Goal: Task Accomplishment & Management: Complete application form

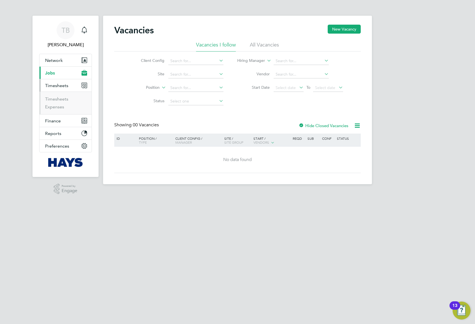
click at [59, 98] on link "Timesheets" at bounding box center [56, 98] width 23 height 5
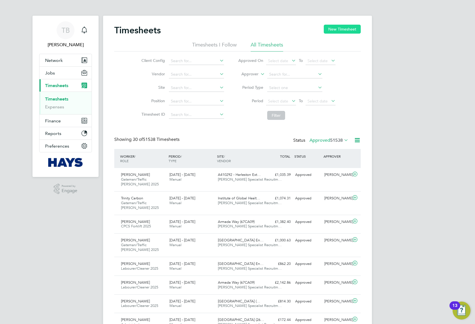
click at [343, 29] on button "New Timesheet" at bounding box center [342, 29] width 37 height 9
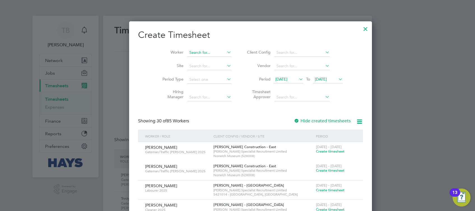
drag, startPoint x: 192, startPoint y: 51, endPoint x: 198, endPoint y: 55, distance: 7.8
click at [192, 51] on input at bounding box center [209, 53] width 44 height 8
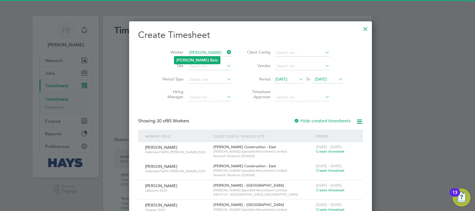
click at [195, 59] on li "Lucian Ba le" at bounding box center [197, 60] width 46 height 8
type input "[PERSON_NAME]"
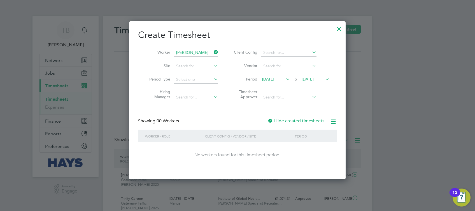
click at [270, 119] on div at bounding box center [270, 121] width 6 height 6
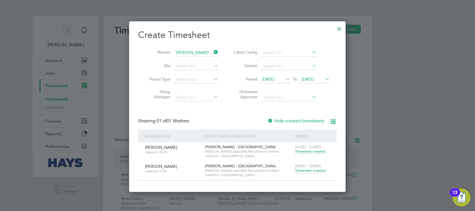
click at [304, 172] on span "Timesheet created" at bounding box center [310, 170] width 31 height 5
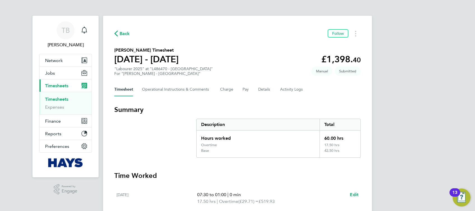
click at [119, 32] on span "Back" at bounding box center [122, 33] width 16 height 5
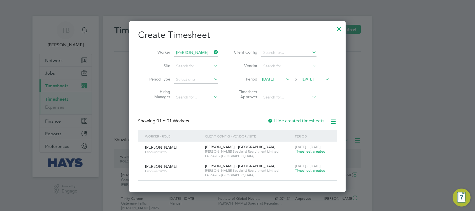
click at [212, 51] on icon at bounding box center [212, 52] width 0 height 8
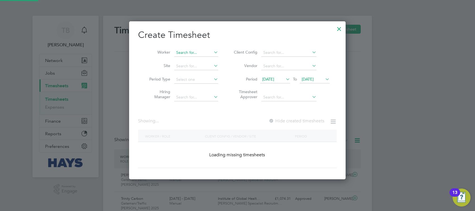
click at [189, 50] on input at bounding box center [196, 53] width 44 height 8
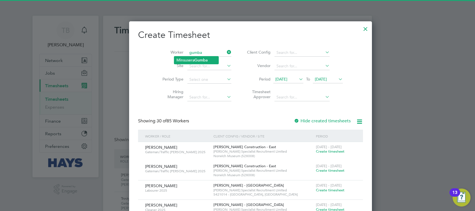
click at [193, 58] on li "Minsusera Gumba" at bounding box center [196, 60] width 44 height 8
type input "Minsusera Gumba"
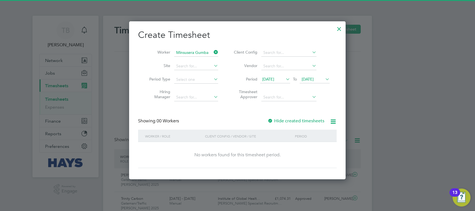
click at [270, 119] on div at bounding box center [270, 121] width 6 height 6
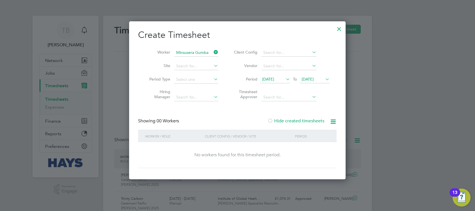
click at [271, 119] on div at bounding box center [270, 121] width 6 height 6
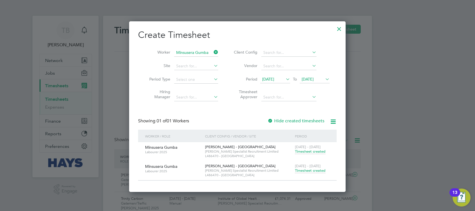
click at [313, 172] on span "Timesheet created" at bounding box center [310, 170] width 31 height 5
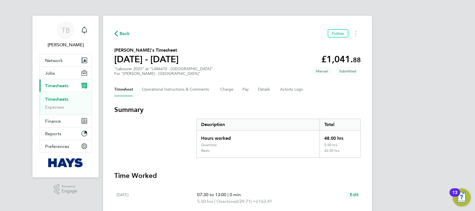
click at [119, 33] on span "Back" at bounding box center [122, 33] width 16 height 5
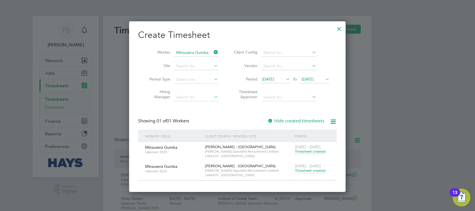
click at [212, 52] on icon at bounding box center [212, 52] width 0 height 8
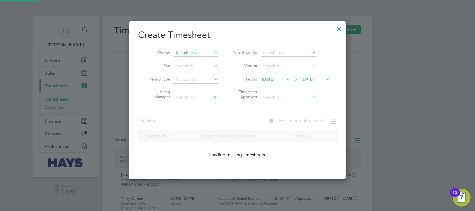
click at [203, 52] on input at bounding box center [196, 53] width 44 height 8
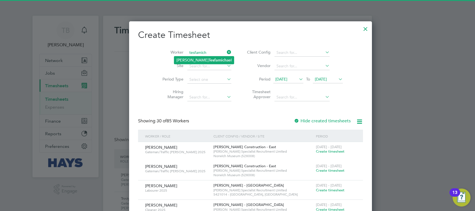
click at [209, 59] on b "Tesfamich" at bounding box center [218, 60] width 18 height 5
type input "[PERSON_NAME]"
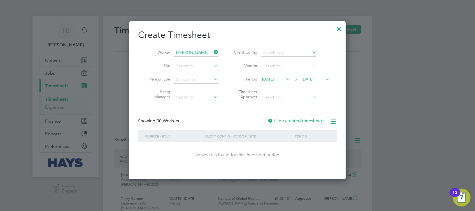
click at [271, 119] on div at bounding box center [270, 121] width 6 height 6
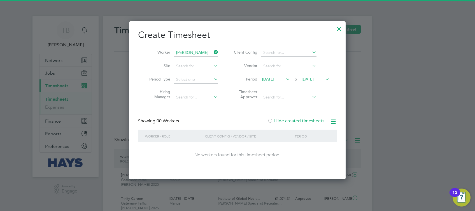
click at [273, 121] on div at bounding box center [270, 121] width 6 height 6
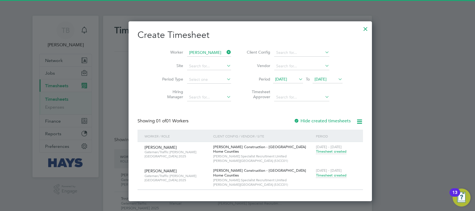
click at [316, 174] on span "Timesheet created" at bounding box center [331, 174] width 31 height 5
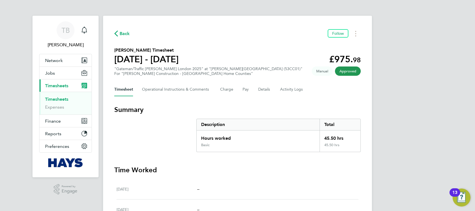
click at [119, 34] on span "Back" at bounding box center [122, 33] width 16 height 5
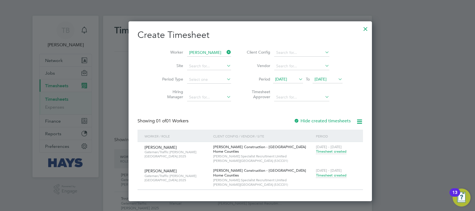
click at [225, 52] on icon at bounding box center [225, 52] width 0 height 8
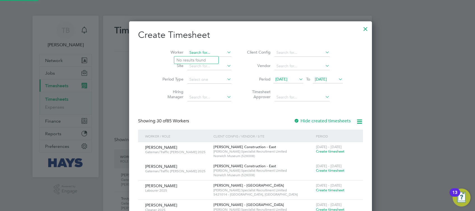
click at [195, 54] on input at bounding box center [209, 53] width 44 height 8
click at [194, 58] on li "[PERSON_NAME]" at bounding box center [204, 60] width 61 height 8
type input "[PERSON_NAME]"
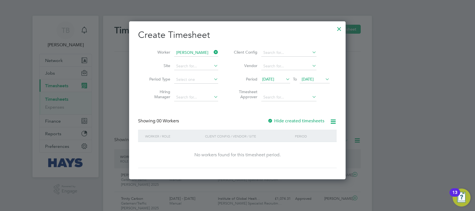
click at [271, 121] on div at bounding box center [270, 121] width 6 height 6
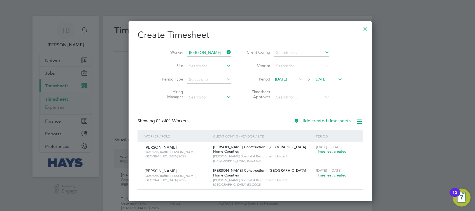
click at [316, 174] on span "Timesheet created" at bounding box center [331, 174] width 31 height 5
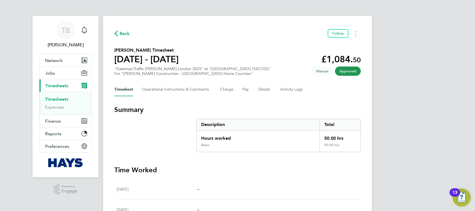
click at [123, 38] on div "Back Follow [PERSON_NAME] Timesheet [DATE] - [DATE] £1,084. 50 "Gateman/Traffic…" at bounding box center [237, 206] width 269 height 380
click at [124, 37] on div "Back Follow" at bounding box center [237, 33] width 246 height 9
click at [124, 34] on span "Back" at bounding box center [125, 33] width 10 height 7
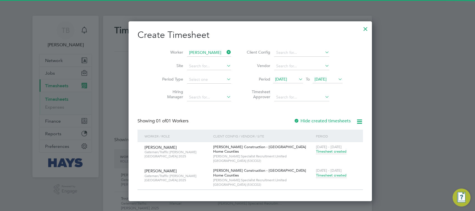
click at [225, 53] on icon at bounding box center [225, 52] width 0 height 8
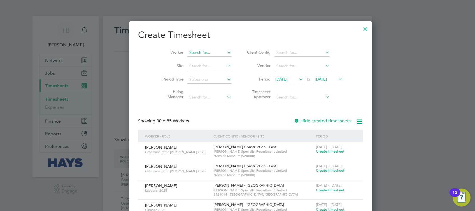
click at [197, 51] on input at bounding box center [209, 53] width 44 height 8
type input "J"
type input "[PERSON_NAME]"
click at [226, 53] on icon at bounding box center [226, 52] width 0 height 8
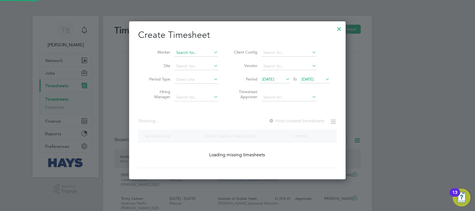
click at [195, 53] on input at bounding box center [196, 53] width 44 height 8
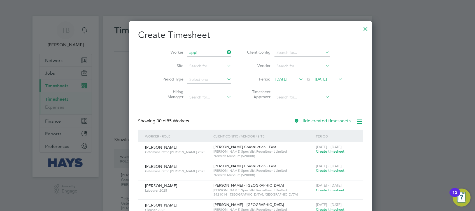
type input "appi"
click at [360, 30] on div at bounding box center [365, 27] width 10 height 10
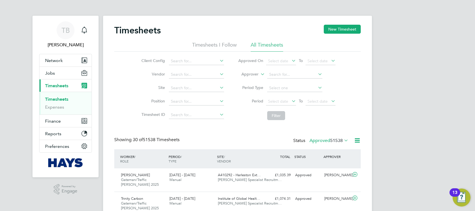
click at [64, 98] on link "Timesheets" at bounding box center [56, 98] width 23 height 5
click at [354, 31] on button "New Timesheet" at bounding box center [342, 29] width 37 height 9
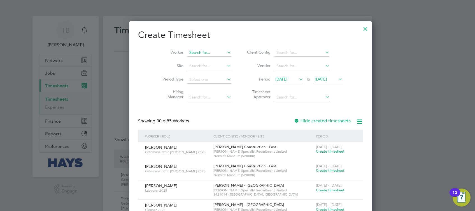
click at [190, 52] on input at bounding box center [209, 53] width 44 height 8
click at [209, 59] on b "Appi" at bounding box center [213, 60] width 9 height 5
type input "[PERSON_NAME]"
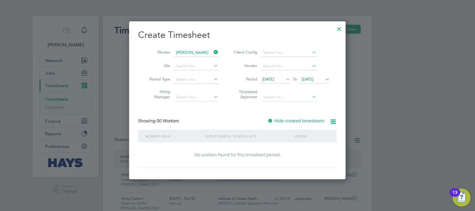
click at [272, 120] on div at bounding box center [270, 121] width 6 height 6
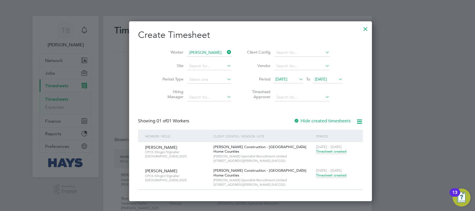
click at [316, 175] on span "Timesheet created" at bounding box center [331, 174] width 31 height 5
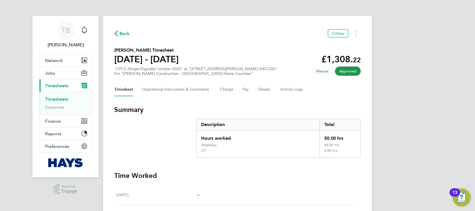
drag, startPoint x: 125, startPoint y: 32, endPoint x: 203, endPoint y: 42, distance: 78.4
click at [125, 32] on span "Back" at bounding box center [125, 33] width 10 height 7
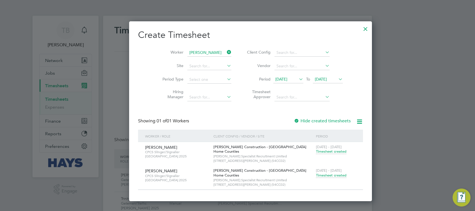
click at [226, 52] on icon at bounding box center [226, 52] width 0 height 8
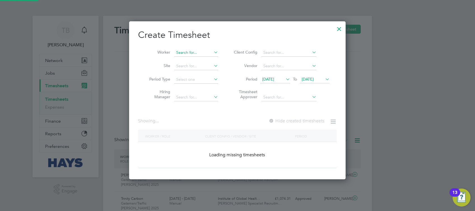
click at [192, 52] on input at bounding box center [196, 53] width 44 height 8
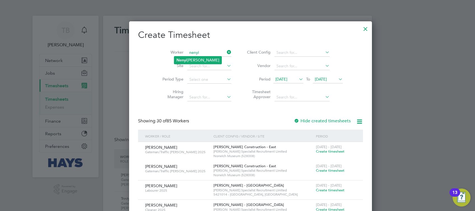
click at [195, 59] on li "Nenyi [PERSON_NAME]" at bounding box center [197, 60] width 47 height 8
type input "Nenyi [PERSON_NAME]"
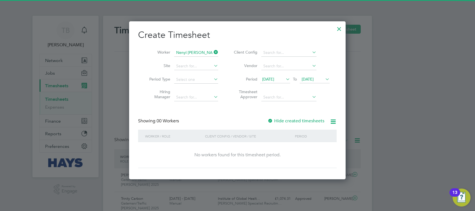
click at [271, 119] on div at bounding box center [270, 121] width 6 height 6
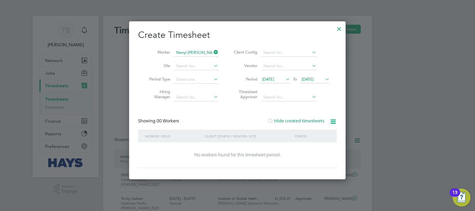
click at [271, 119] on div at bounding box center [270, 121] width 6 height 6
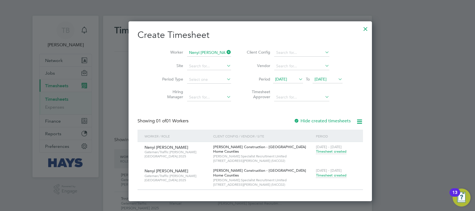
click at [316, 176] on span "Timesheet created" at bounding box center [331, 174] width 31 height 5
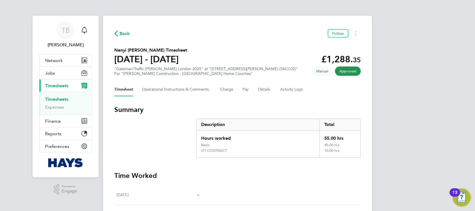
click at [125, 34] on span "Back" at bounding box center [125, 33] width 10 height 7
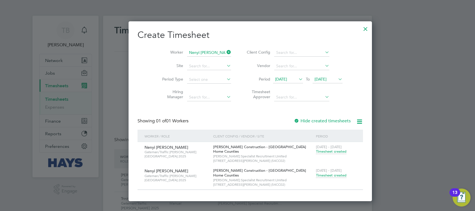
click at [225, 52] on icon at bounding box center [225, 52] width 0 height 8
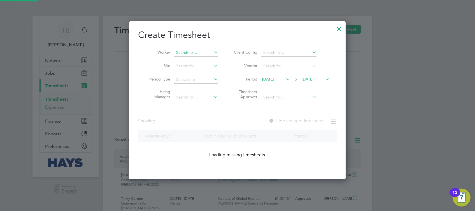
click at [193, 54] on input at bounding box center [196, 53] width 44 height 8
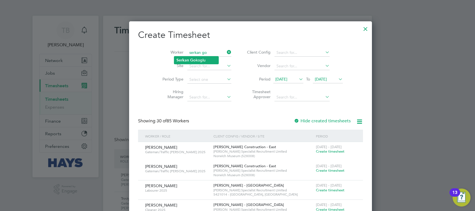
click at [200, 60] on li "Serkan Go koglu" at bounding box center [196, 60] width 44 height 8
type input "[PERSON_NAME]"
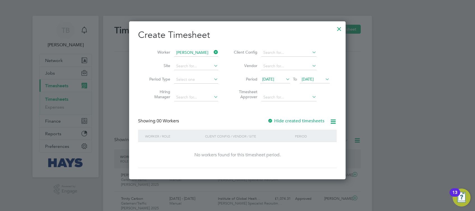
click at [270, 120] on div at bounding box center [270, 121] width 6 height 6
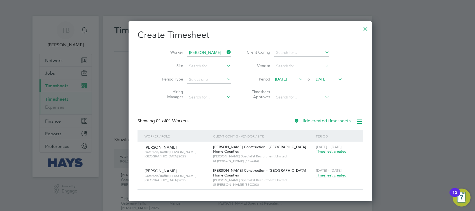
click at [317, 175] on span "Timesheet created" at bounding box center [331, 174] width 31 height 5
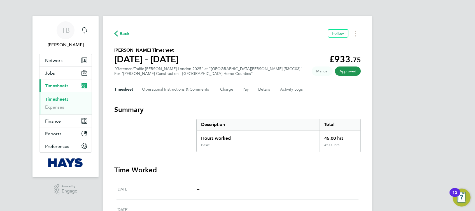
click at [124, 34] on span "Back" at bounding box center [125, 33] width 10 height 7
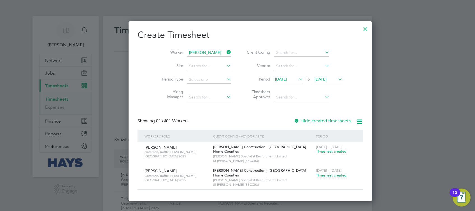
click at [225, 53] on icon at bounding box center [225, 52] width 0 height 8
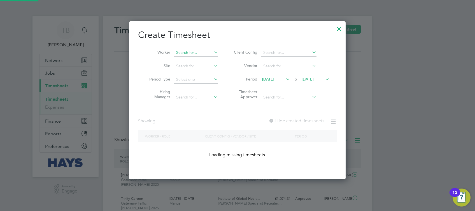
click at [199, 52] on input at bounding box center [196, 53] width 44 height 8
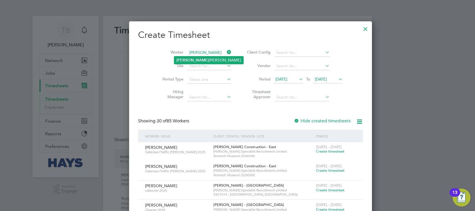
click at [197, 59] on li "[PERSON_NAME] [PERSON_NAME]" at bounding box center [208, 60] width 69 height 8
type input "[PERSON_NAME]"
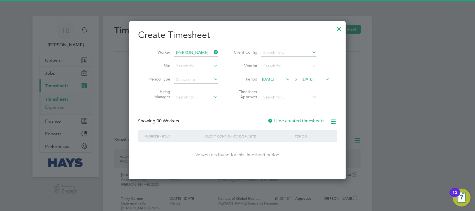
click at [269, 118] on div at bounding box center [270, 121] width 6 height 6
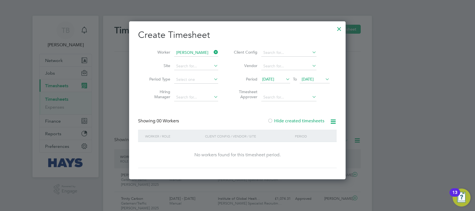
click at [270, 119] on div at bounding box center [270, 121] width 6 height 6
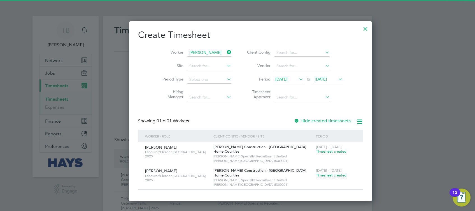
click at [316, 175] on span "Timesheet created" at bounding box center [331, 174] width 31 height 5
